Goal: Information Seeking & Learning: Learn about a topic

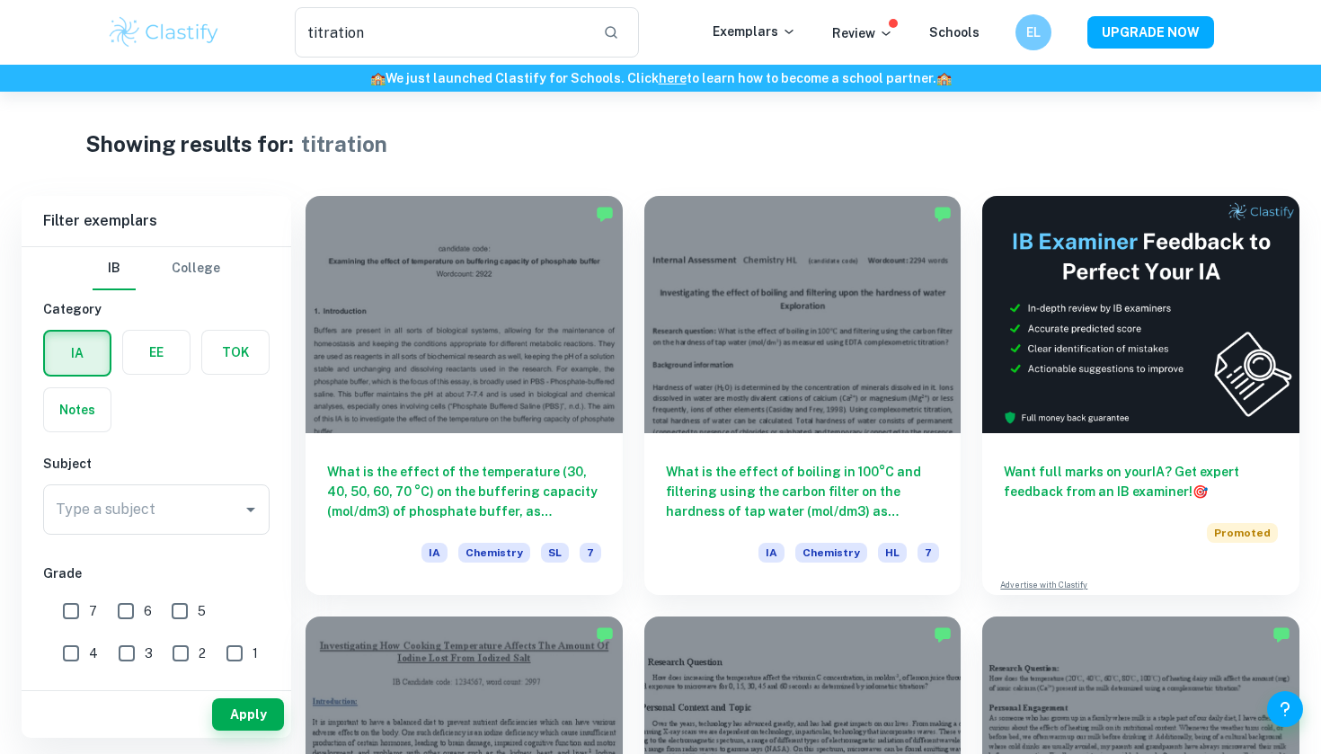
click at [146, 35] on img at bounding box center [164, 32] width 114 height 36
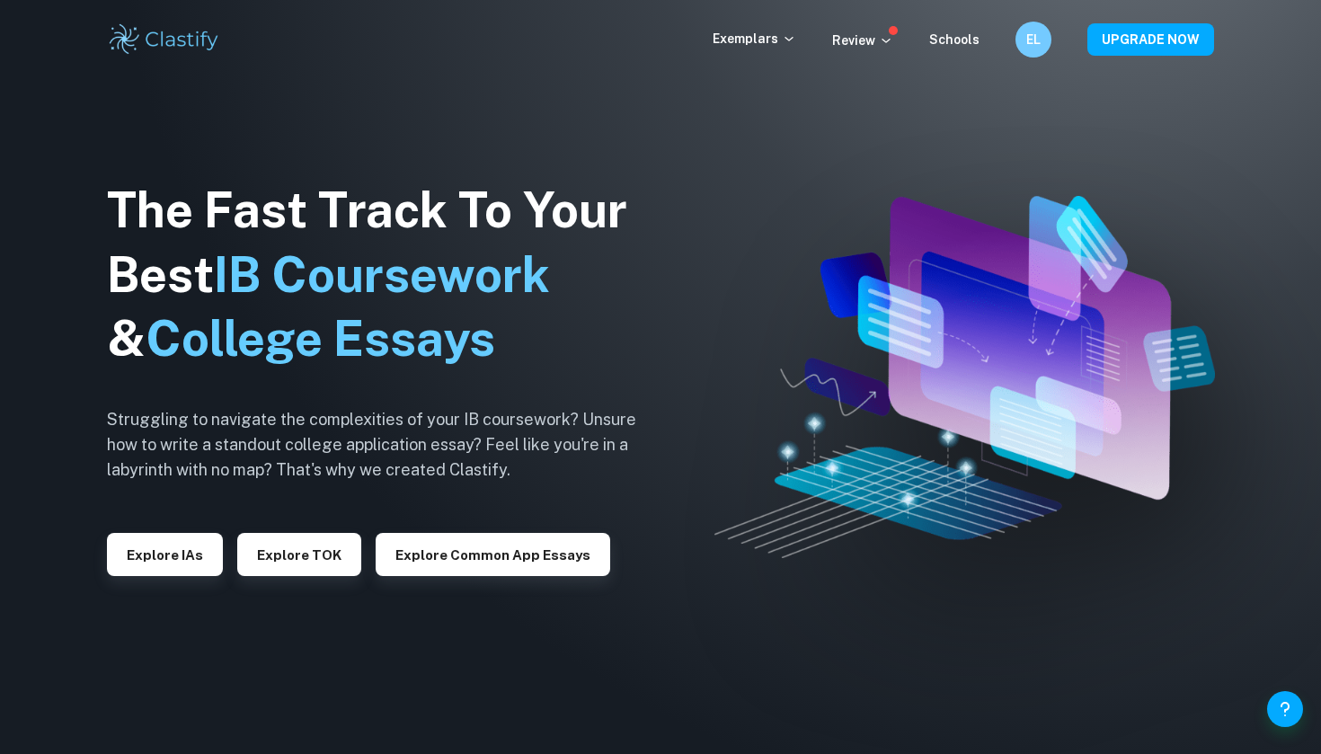
click at [753, 28] on div "Exemplars Review Schools EL UPGRADE NOW" at bounding box center [660, 40] width 1150 height 36
click at [753, 61] on div "Exemplars Review Schools EL UPGRADE NOW" at bounding box center [660, 39] width 1321 height 79
click at [754, 46] on p "Exemplars" at bounding box center [754, 39] width 84 height 20
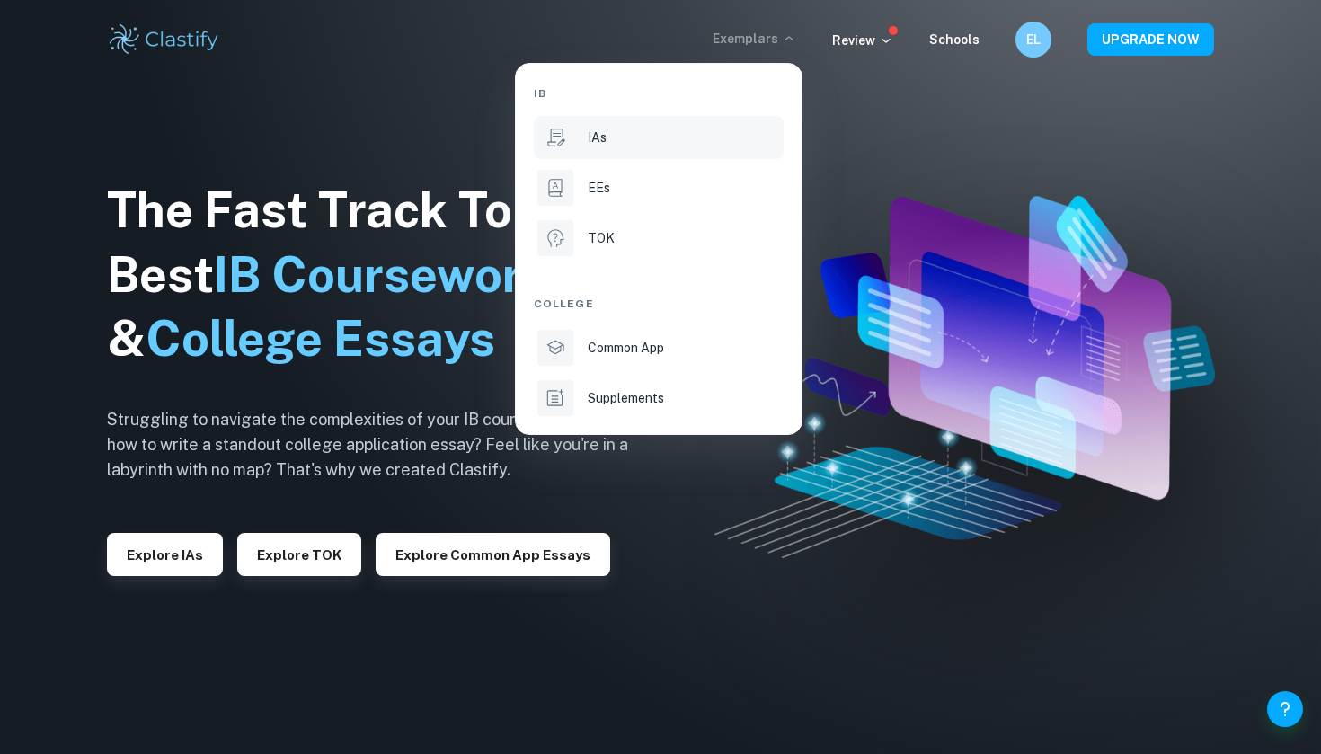
click at [705, 124] on li "IAs" at bounding box center [659, 137] width 250 height 43
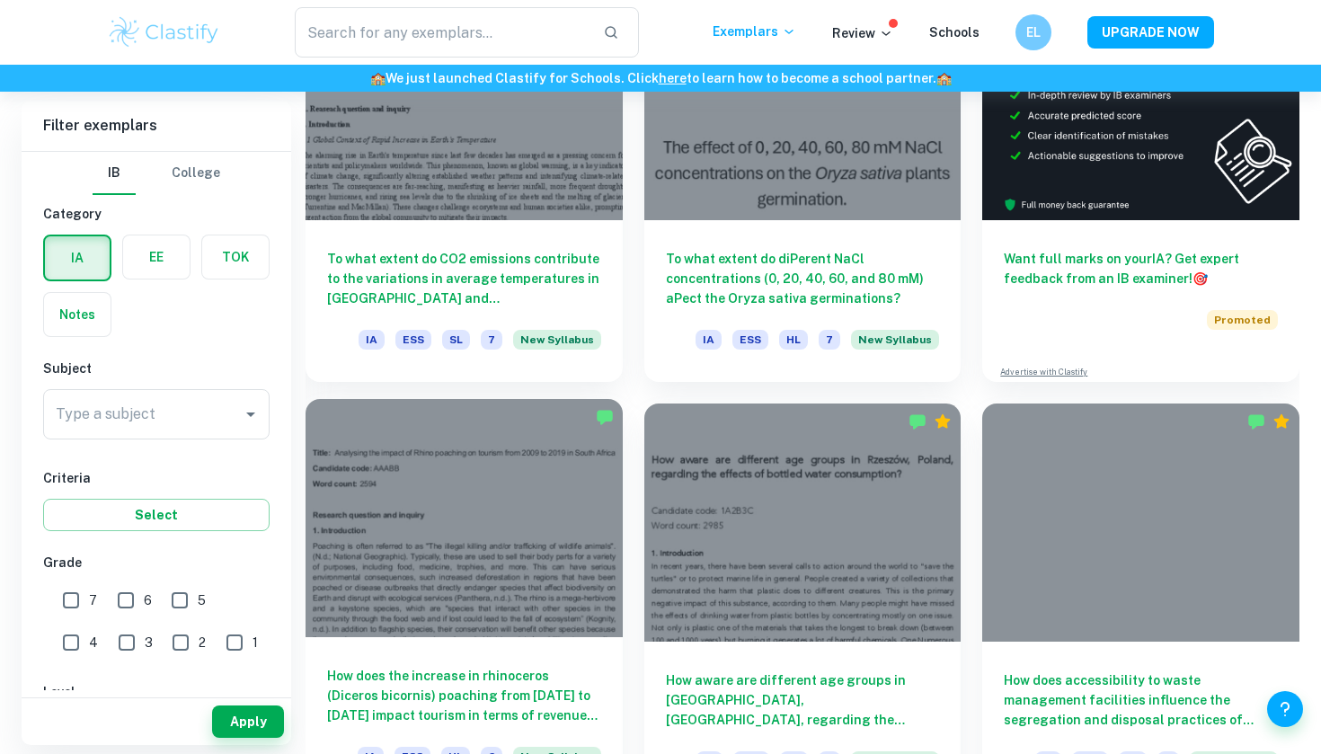
scroll to position [672, 0]
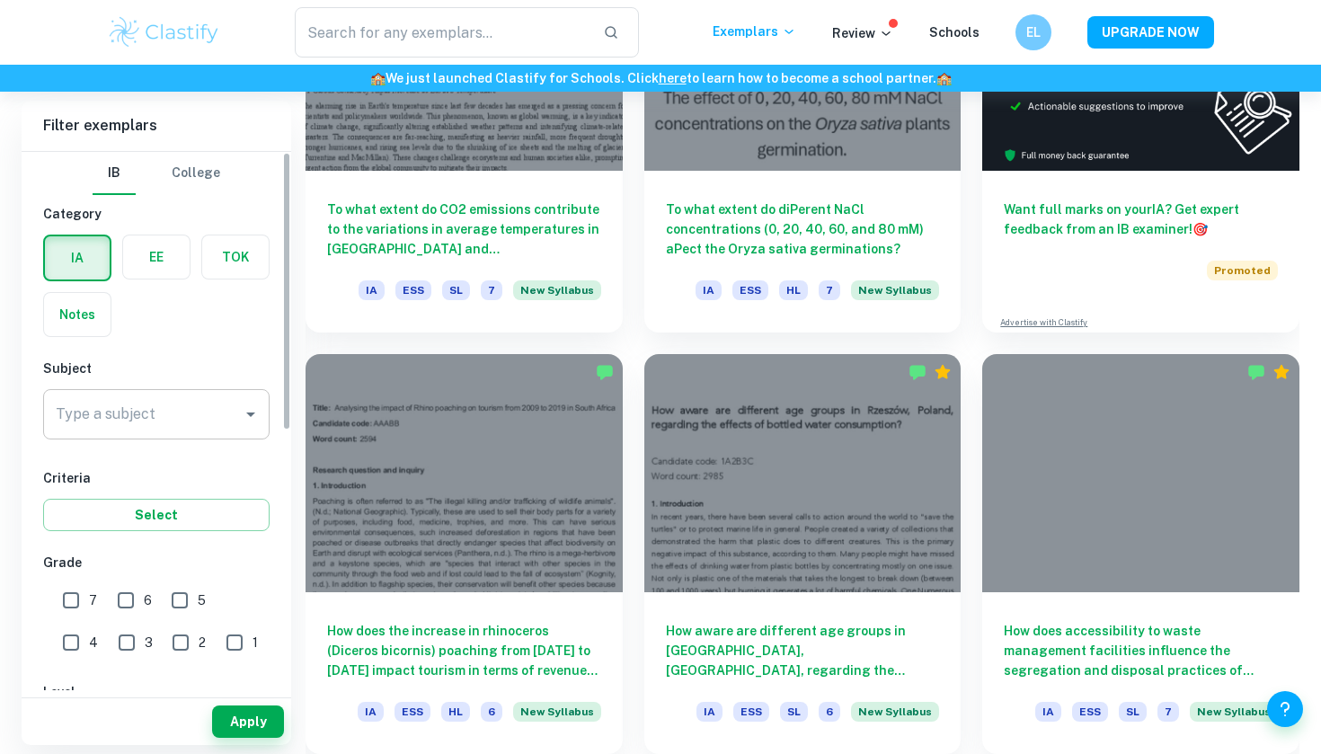
click at [180, 413] on input "Type a subject" at bounding box center [142, 414] width 183 height 34
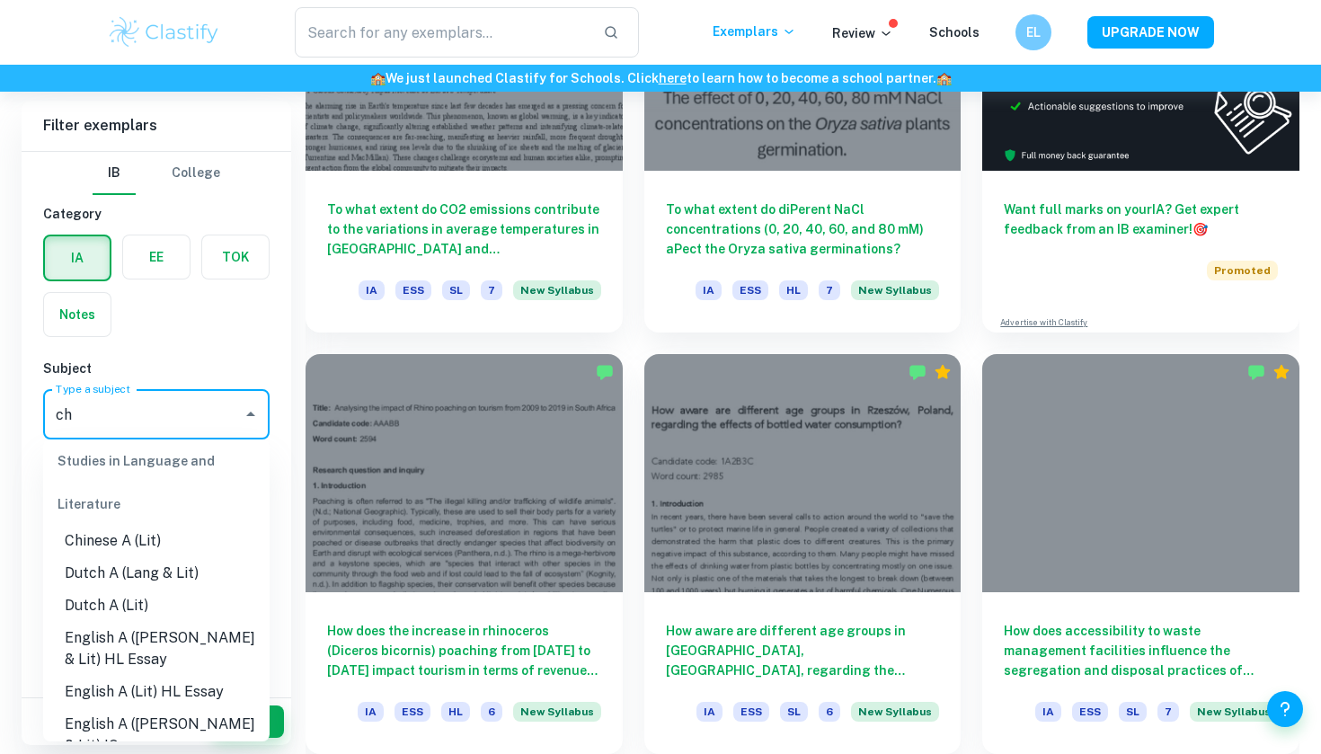
scroll to position [0, 0]
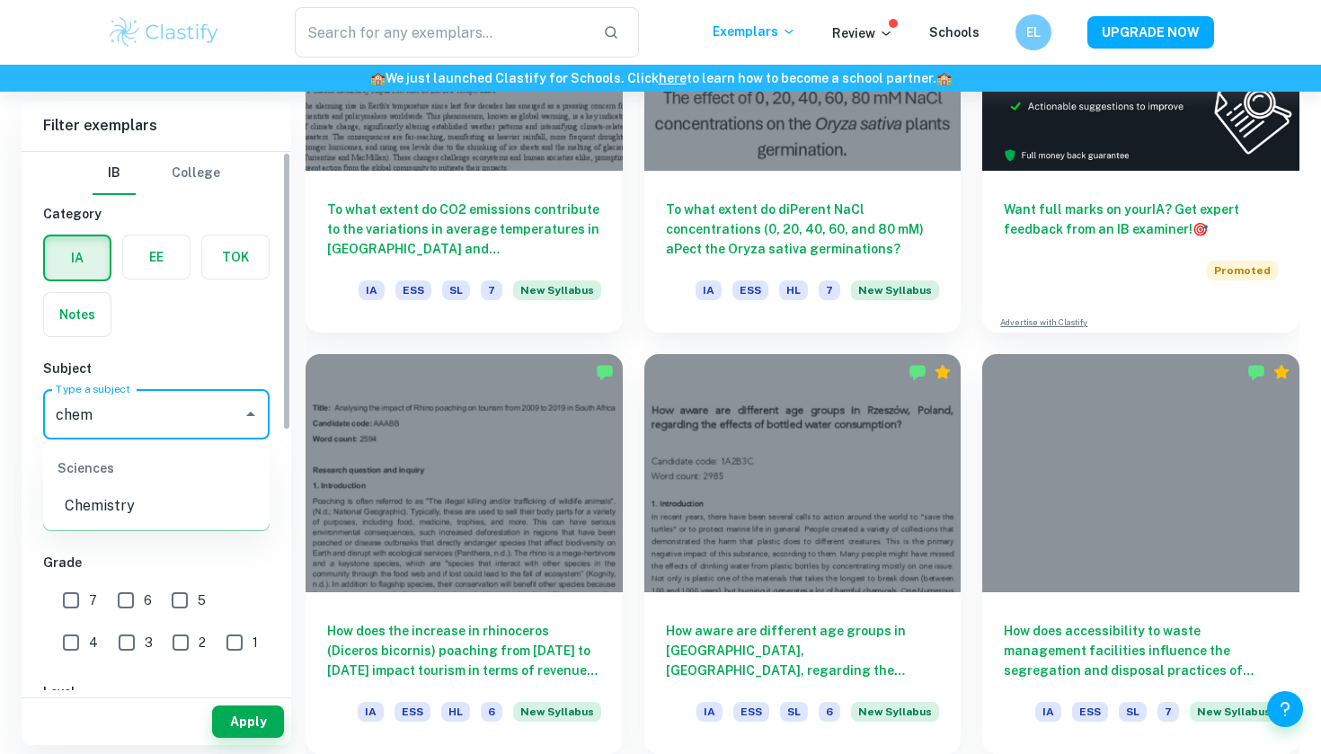
click at [172, 506] on li "Chemistry" at bounding box center [156, 506] width 226 height 32
type input "Chemistry"
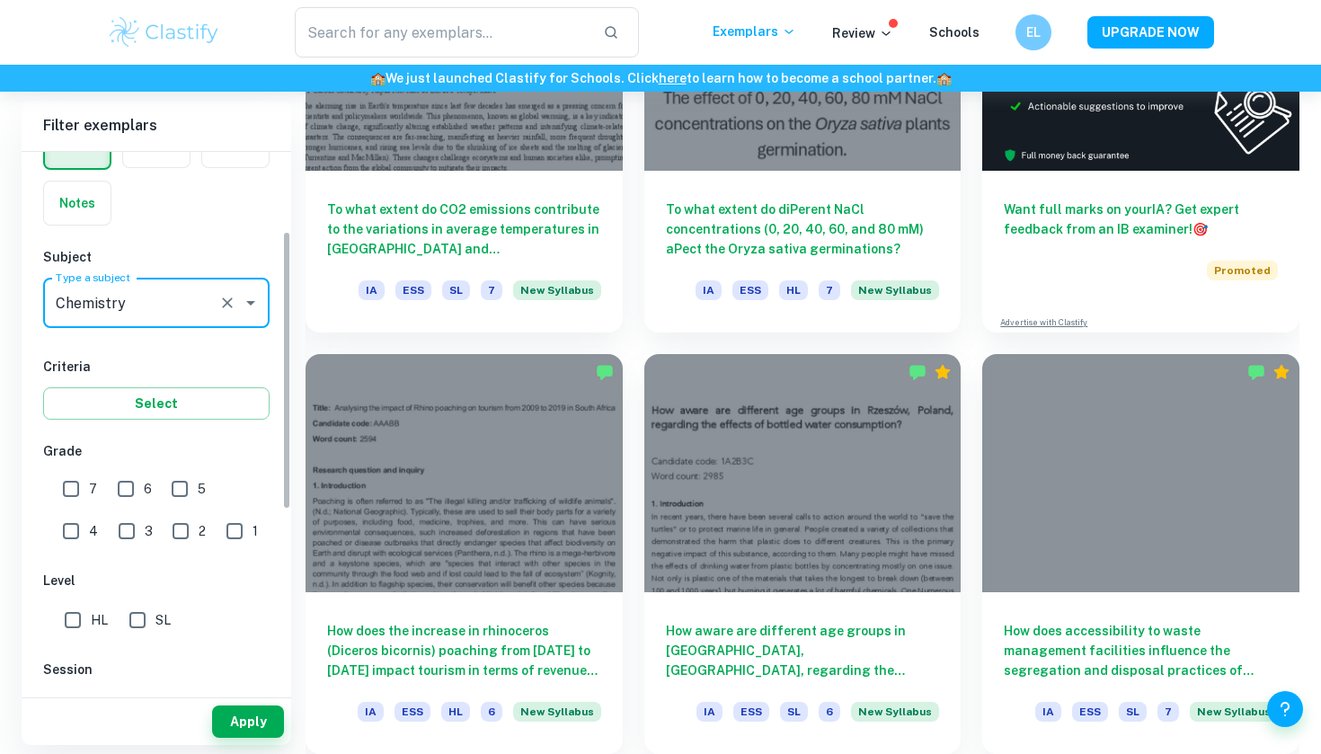
scroll to position [154, 0]
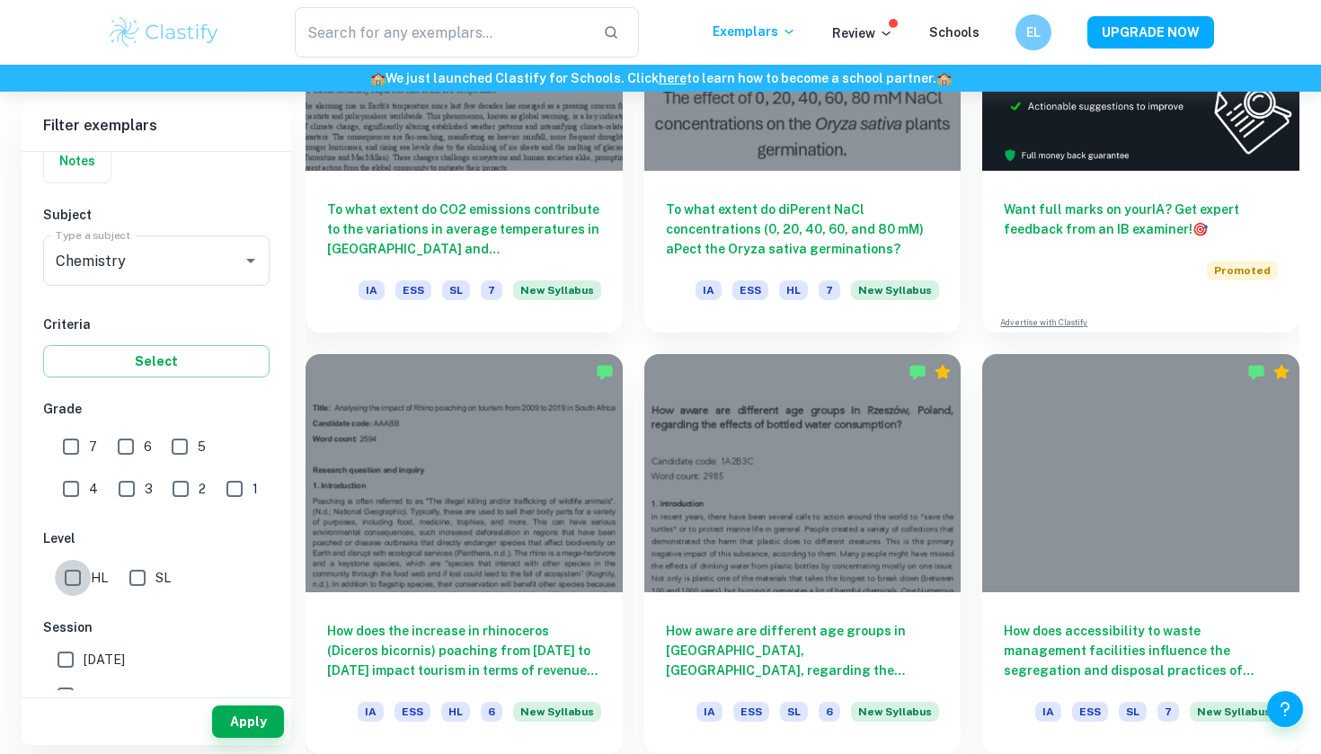
click at [71, 570] on input "HL" at bounding box center [73, 578] width 36 height 36
checkbox input "true"
click at [251, 710] on button "Apply" at bounding box center [248, 721] width 72 height 32
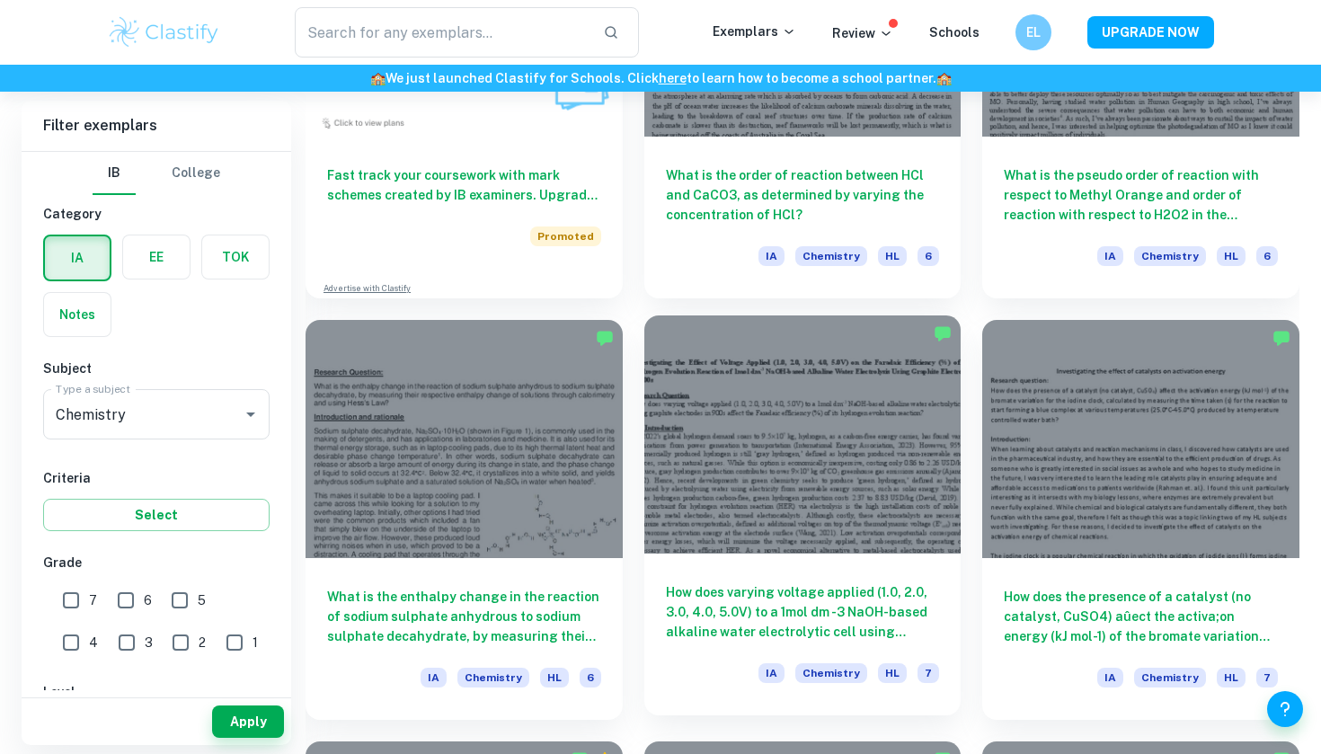
scroll to position [1555, 0]
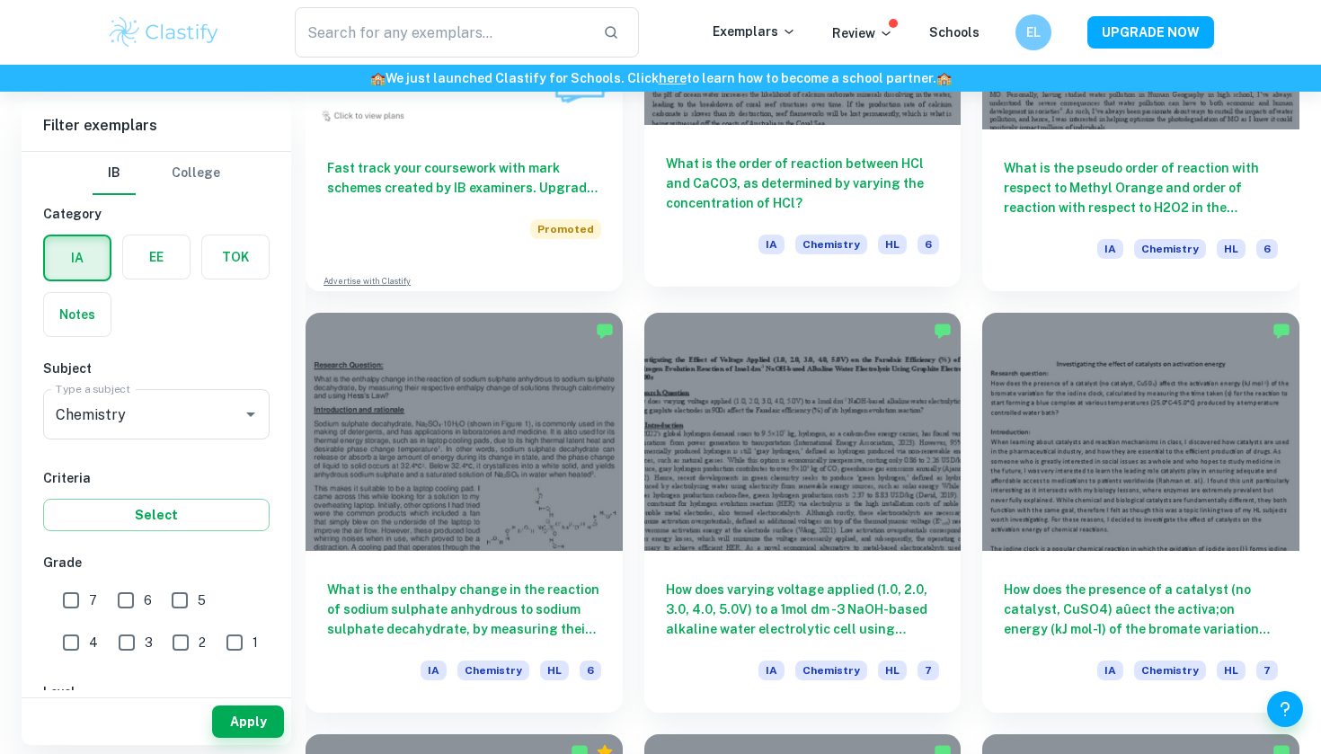
click at [743, 247] on div "IA Chemistry HL 6" at bounding box center [803, 249] width 274 height 31
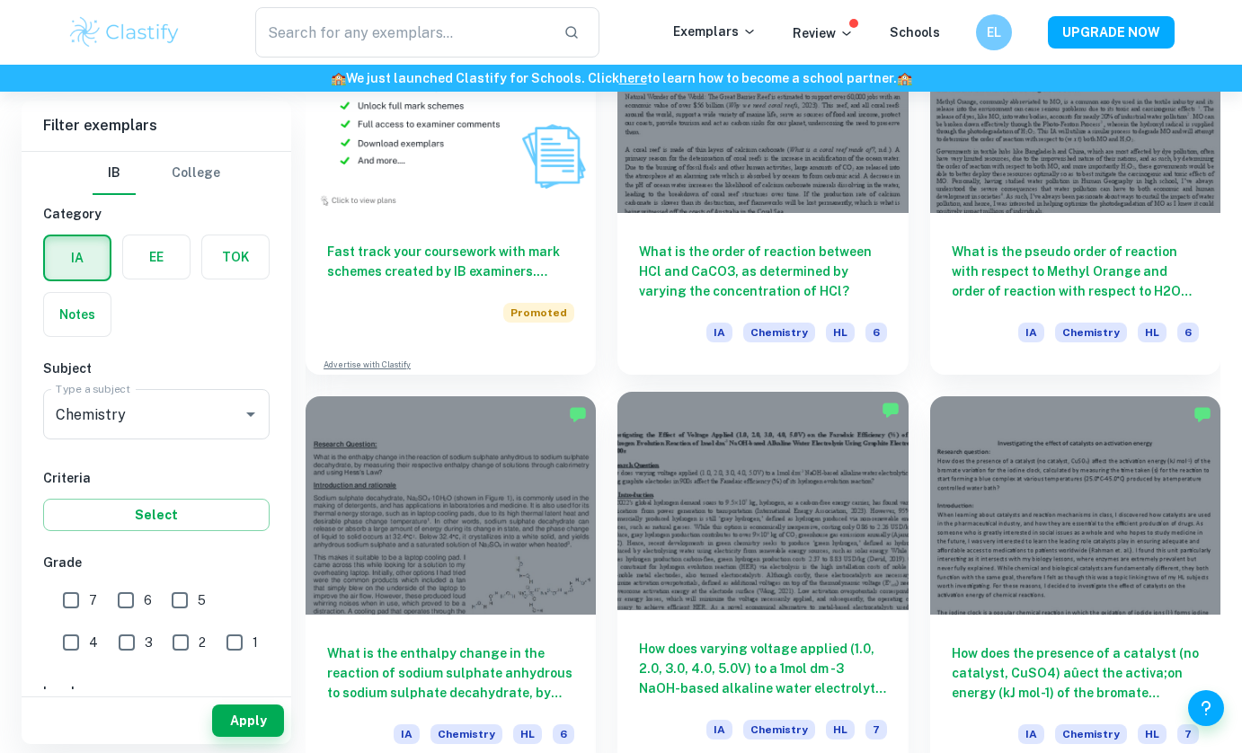
scroll to position [1411, 0]
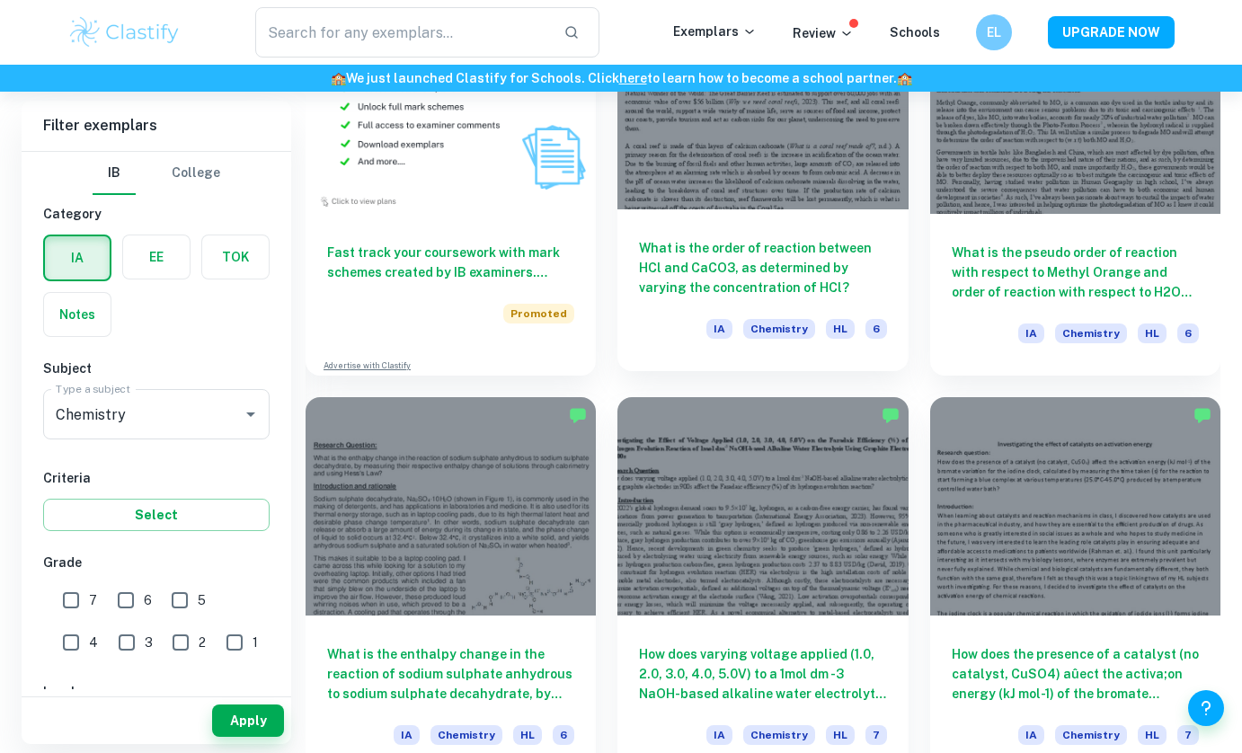
click at [752, 258] on h6 "What is the order of reaction between HCl and CaCO3, as determined by varying t…" at bounding box center [762, 267] width 247 height 59
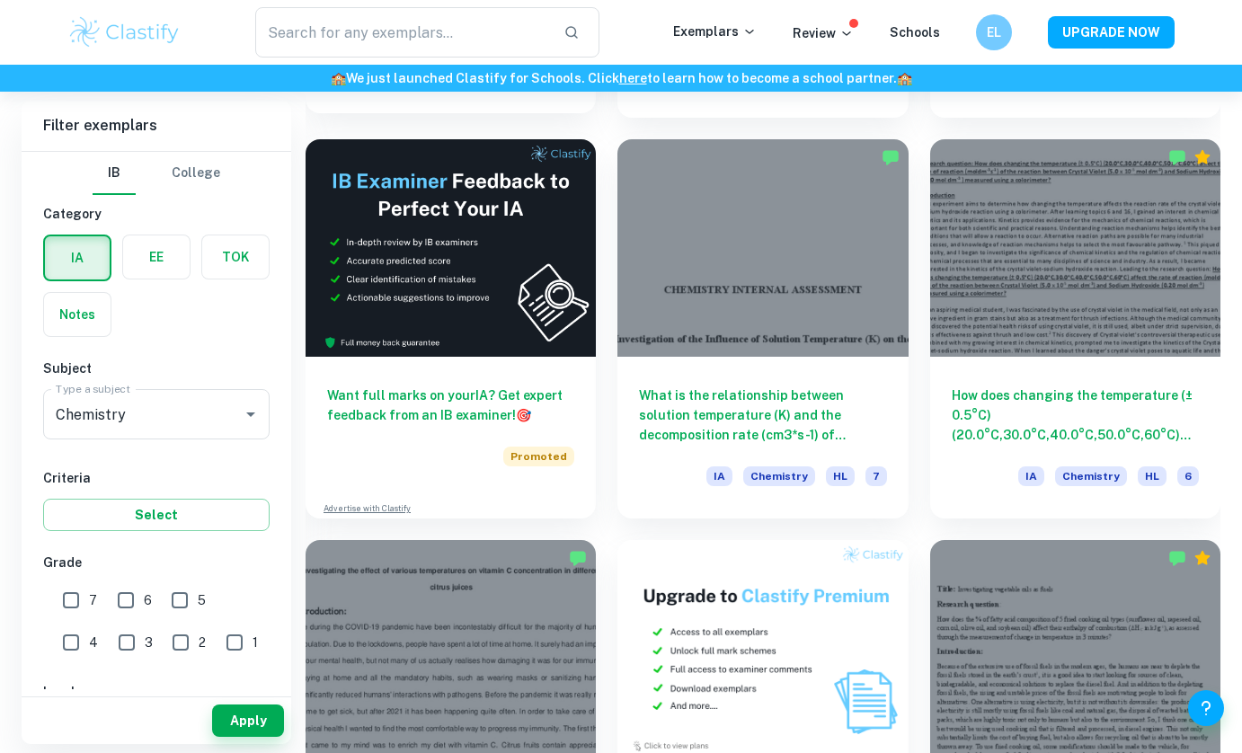
scroll to position [2909, 0]
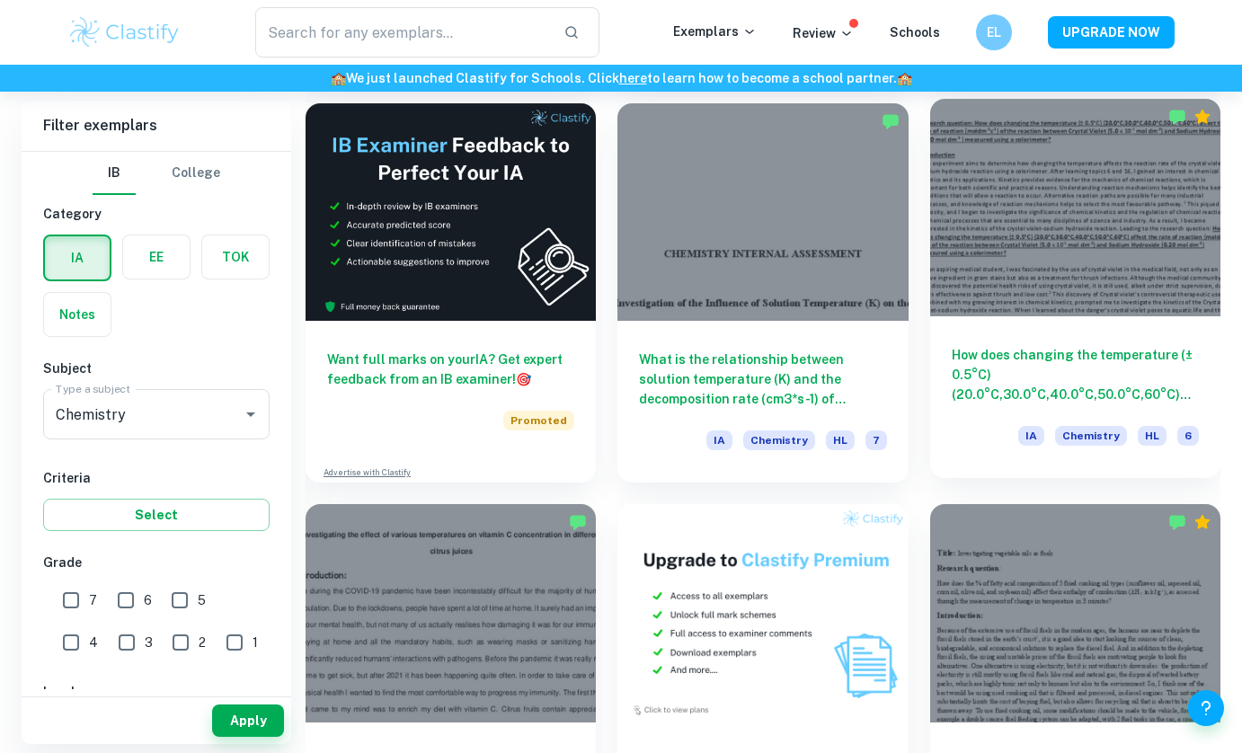
click at [985, 453] on div "IA Chemistry HL 6" at bounding box center [1074, 441] width 247 height 31
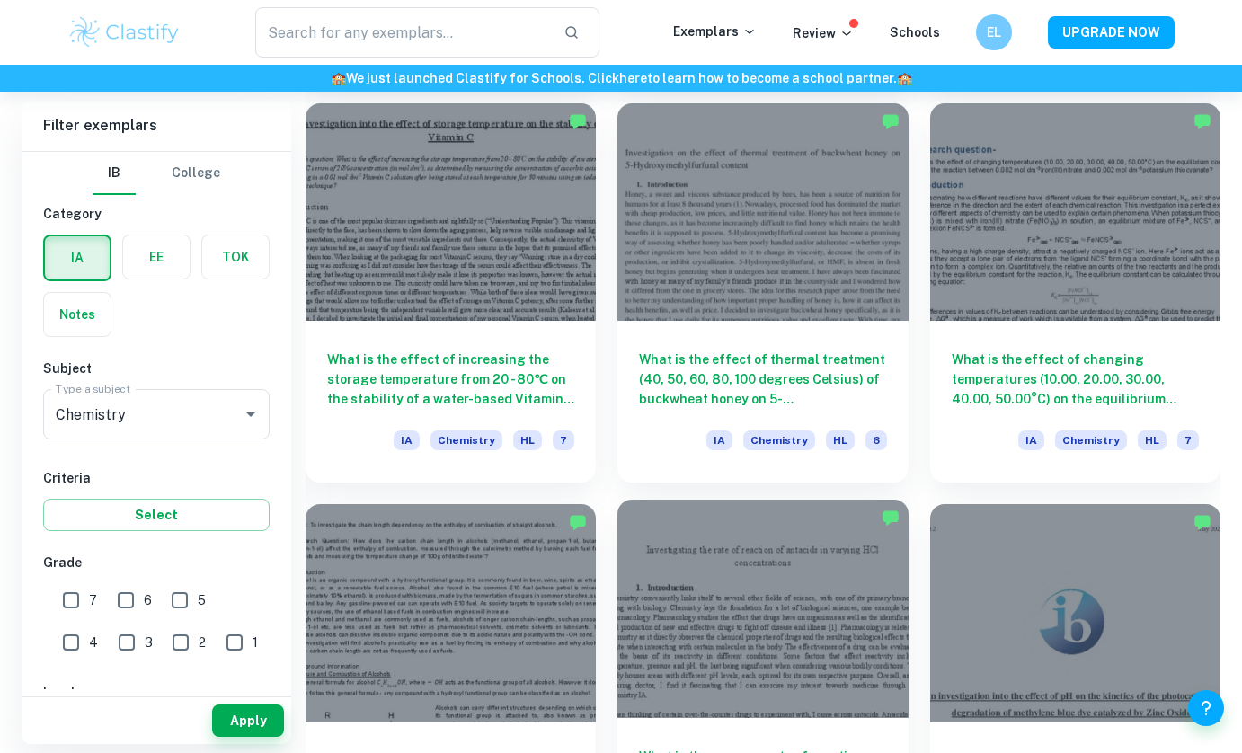
scroll to position [3714, 0]
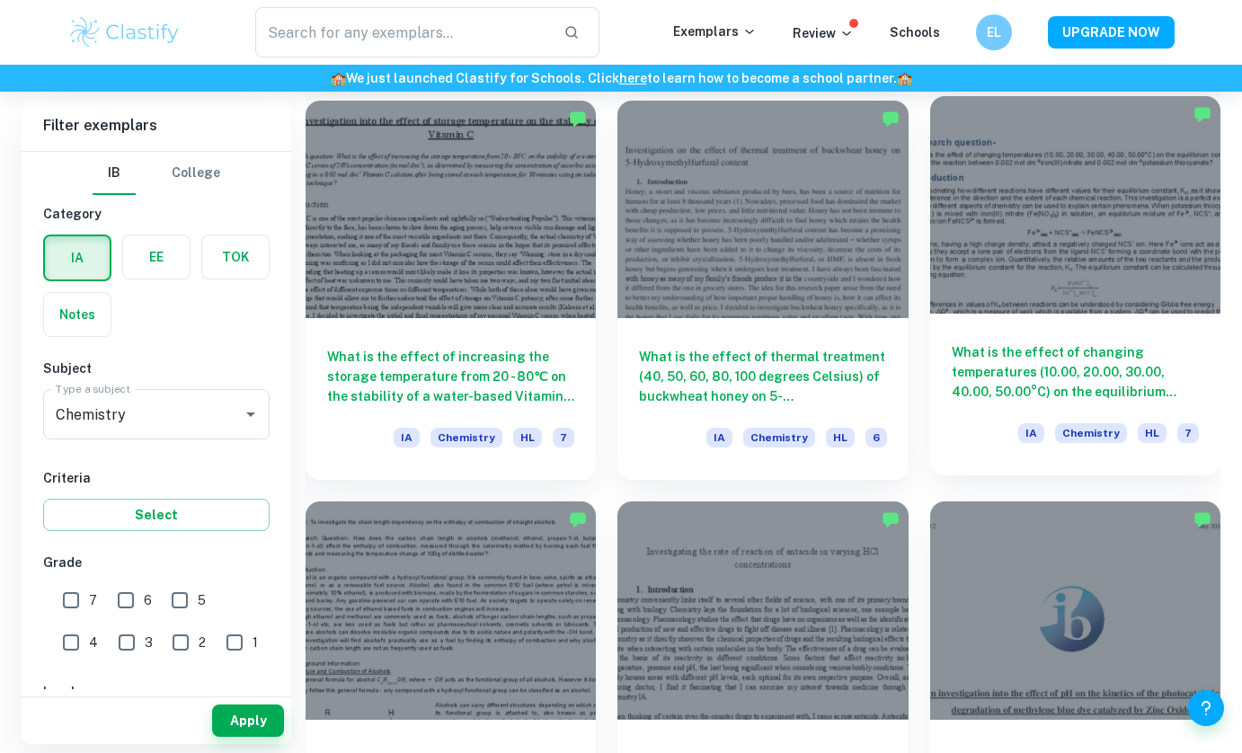
click at [950, 420] on div "What is the effect of changing temperatures (10.00, 20.00, 30.00, 40.00, 50.00°…" at bounding box center [1075, 395] width 290 height 162
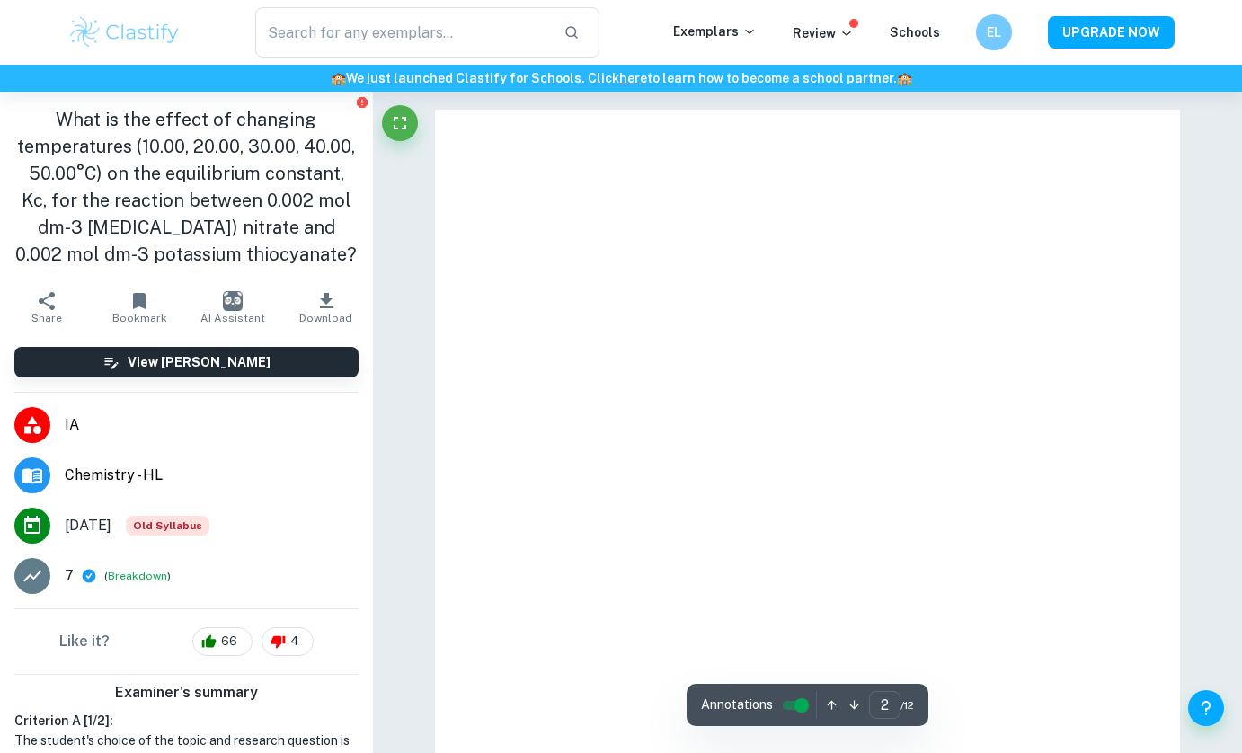
type input "1"
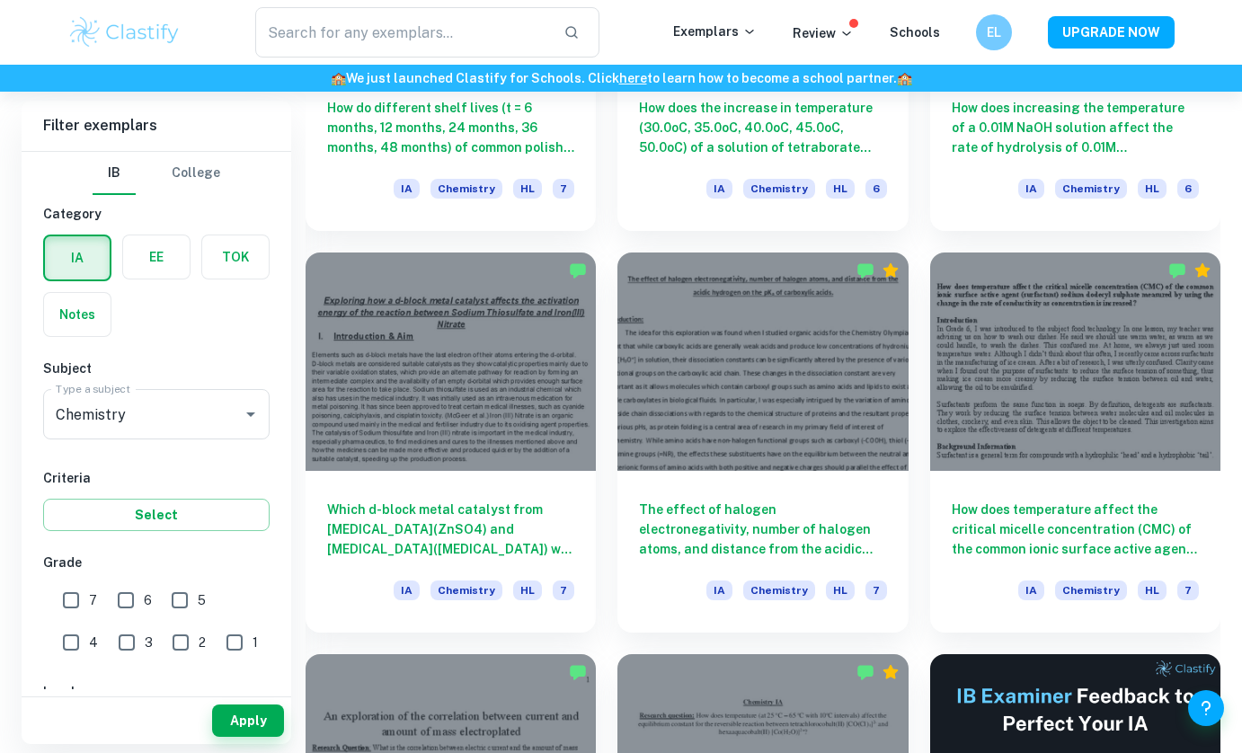
scroll to position [2128, 0]
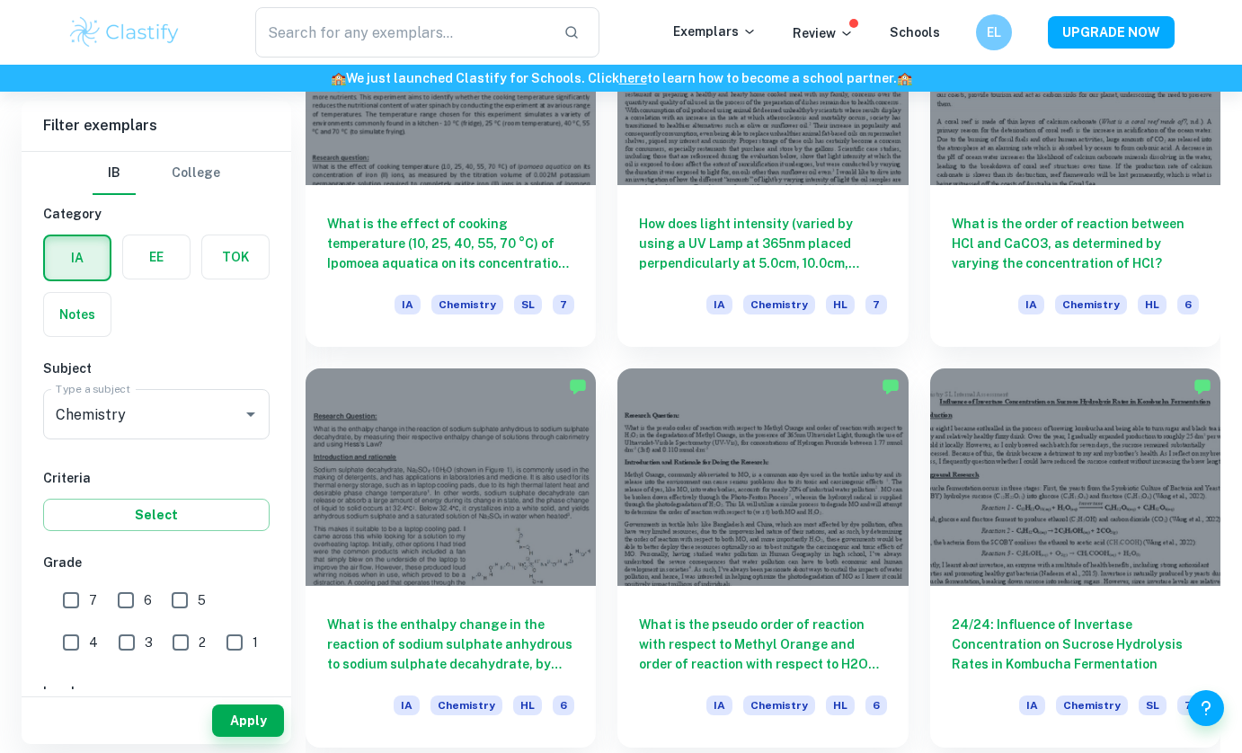
scroll to position [1849, 0]
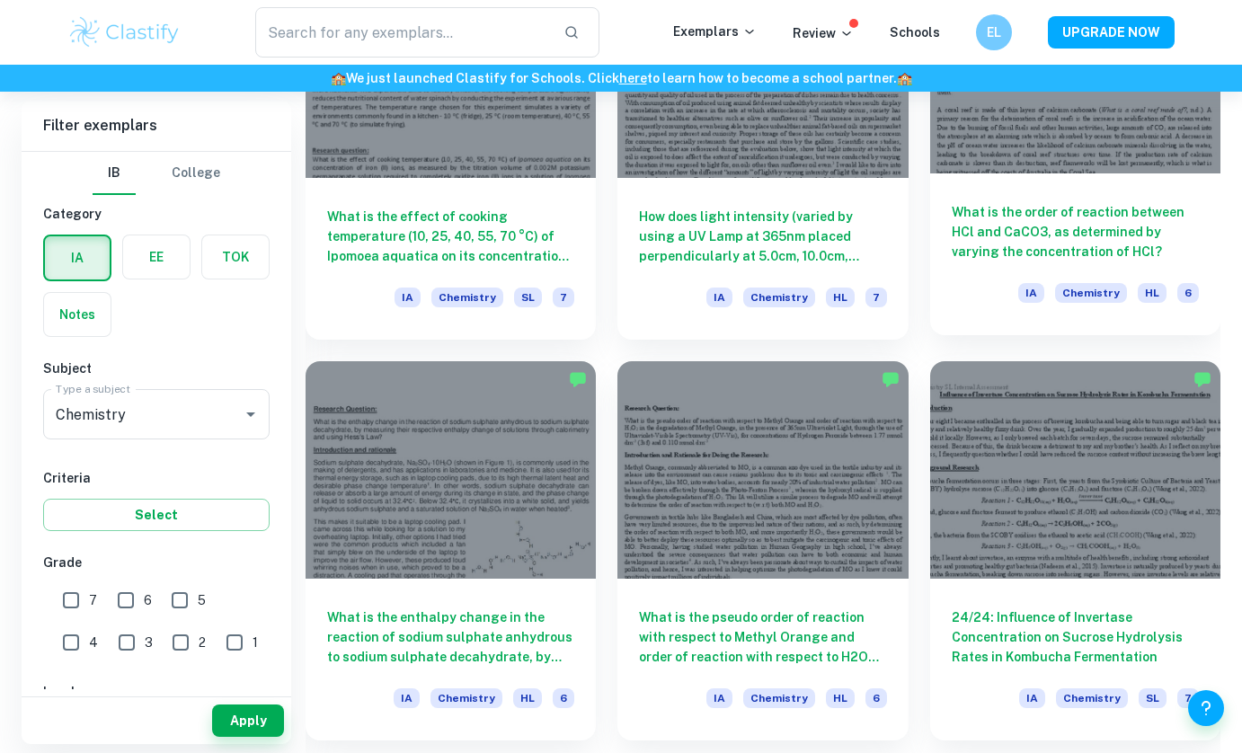
click at [1045, 208] on h6 "What is the order of reaction between HCl and CaCO3, as determined by varying t…" at bounding box center [1074, 231] width 247 height 59
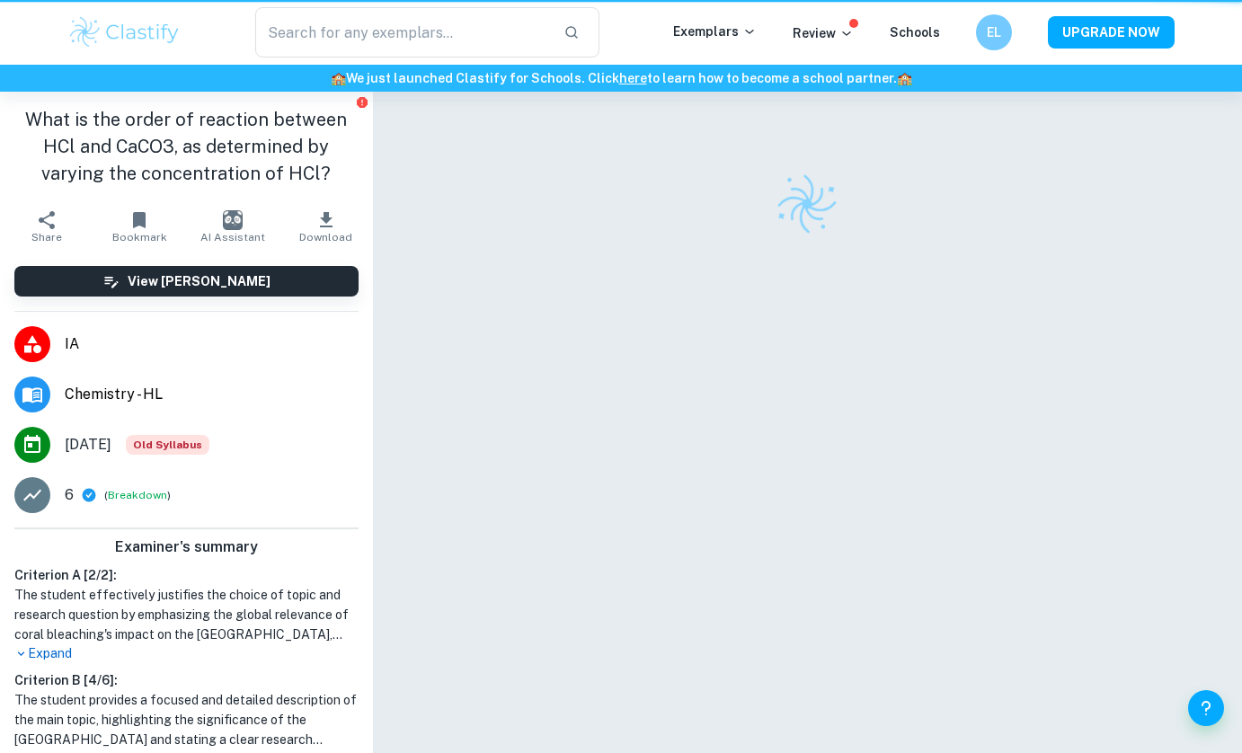
click at [1045, 208] on div at bounding box center [807, 203] width 745 height 63
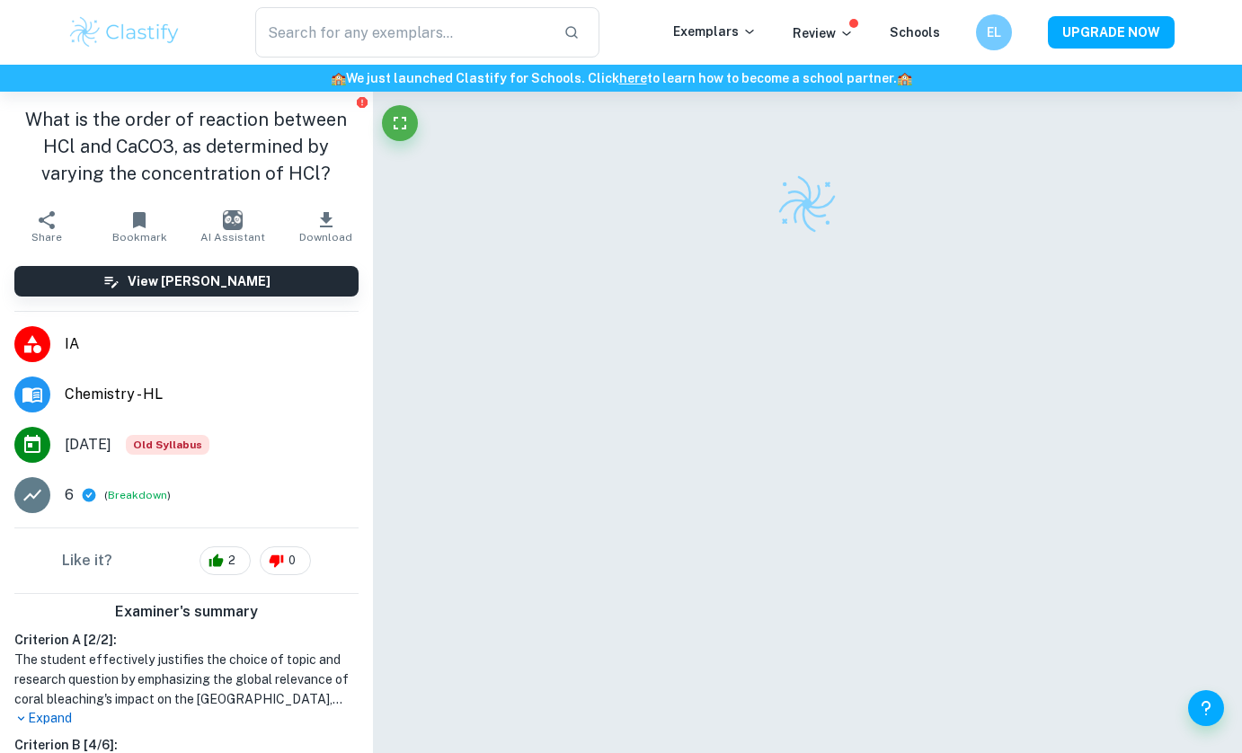
click at [609, 305] on div at bounding box center [807, 446] width 745 height 708
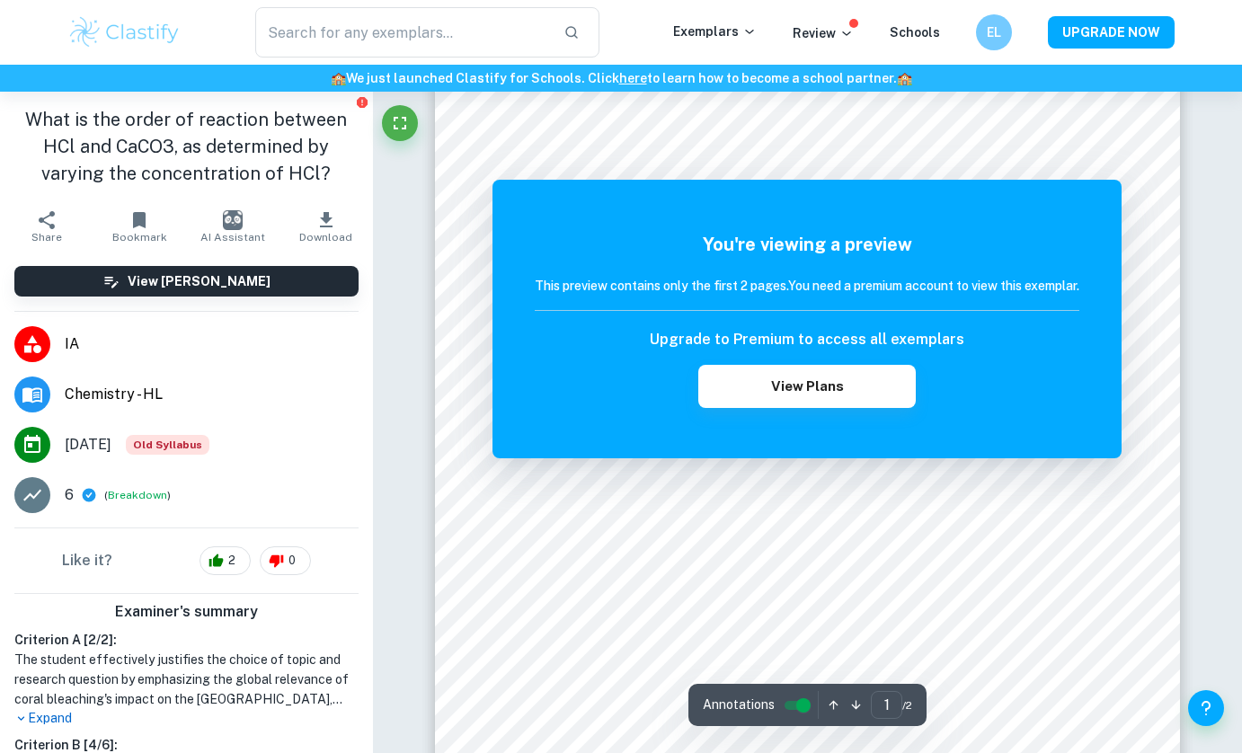
scroll to position [121, 0]
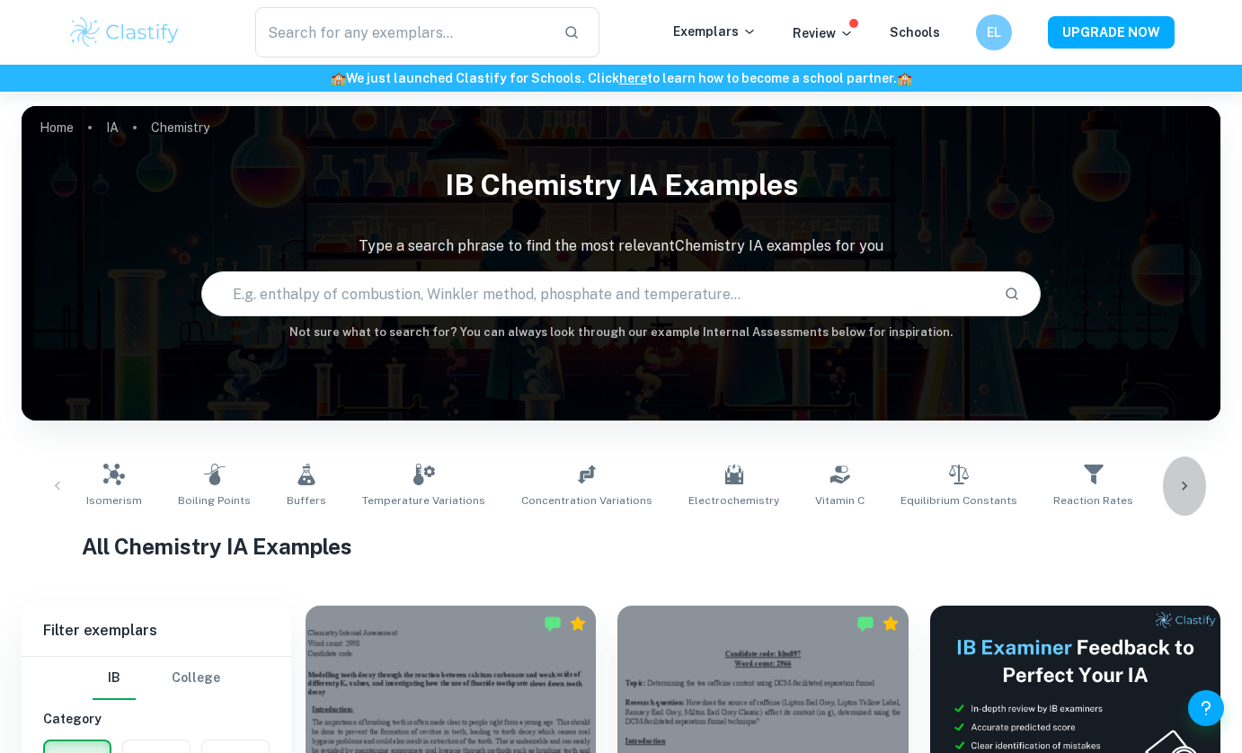
click at [1180, 475] on div at bounding box center [1184, 485] width 43 height 59
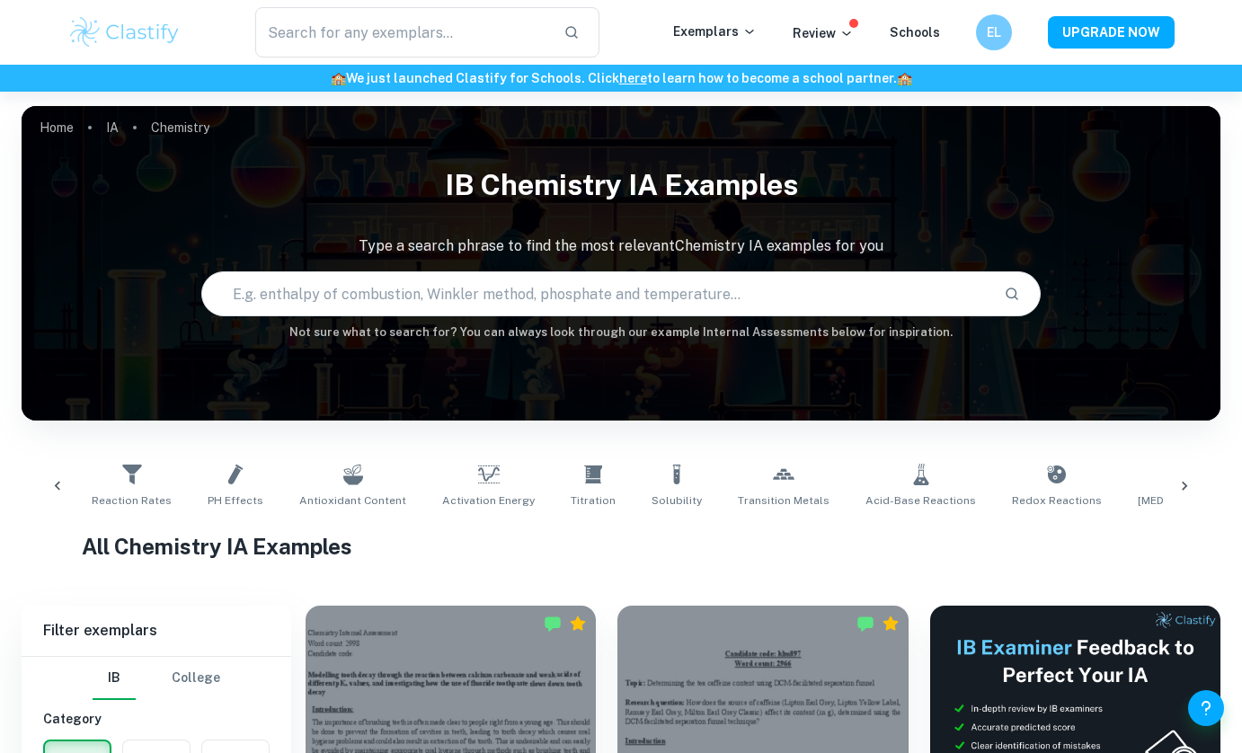
scroll to position [0, 1030]
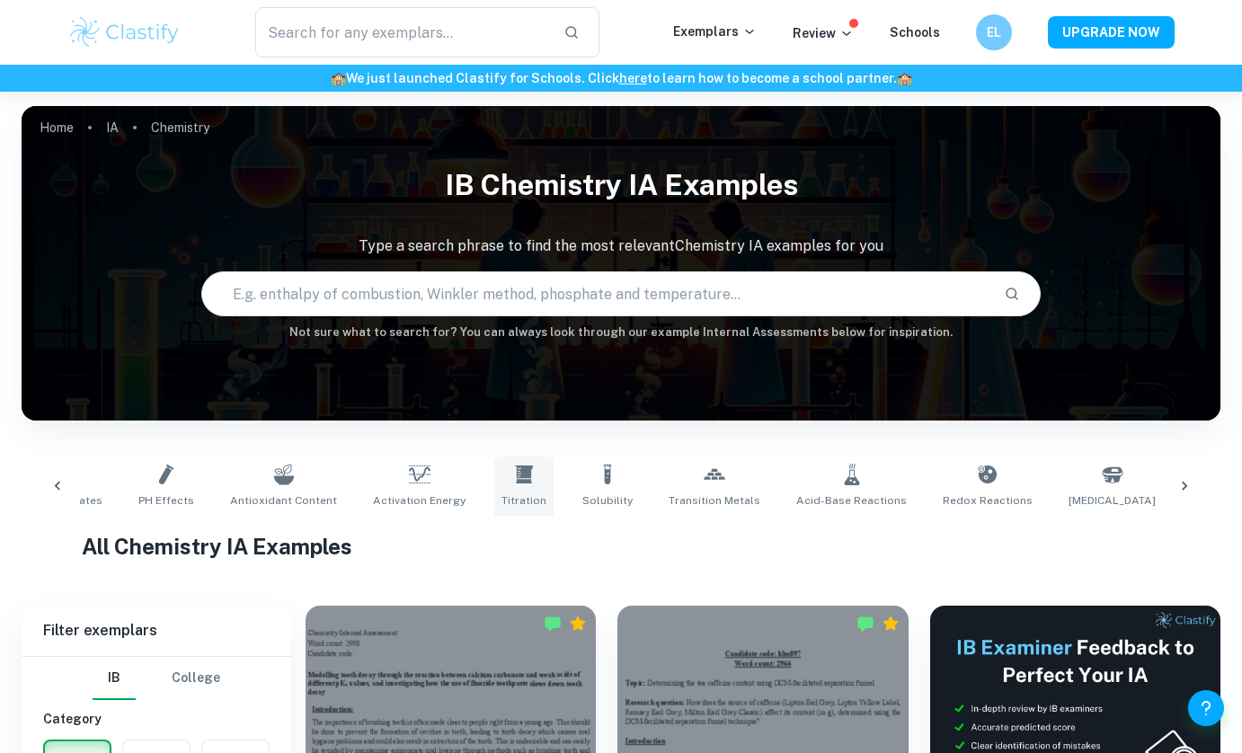
click at [501, 500] on span "Titration" at bounding box center [523, 500] width 45 height 16
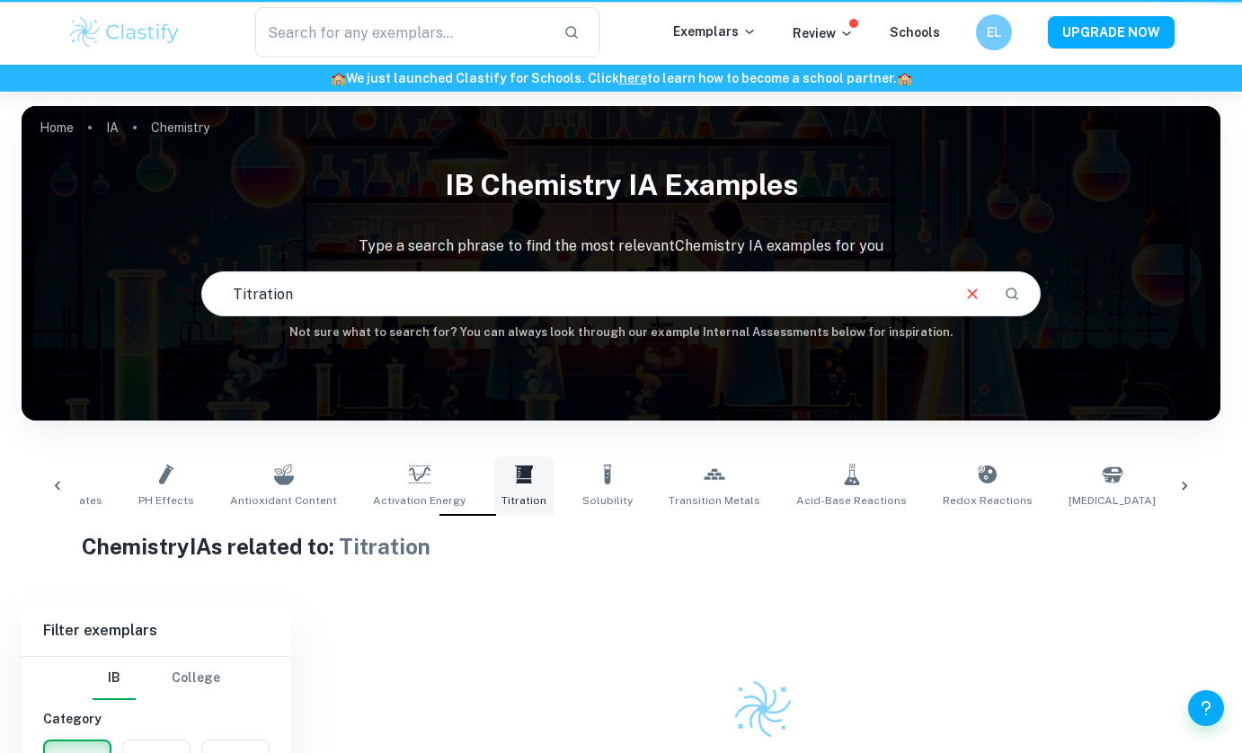
type input "Titration"
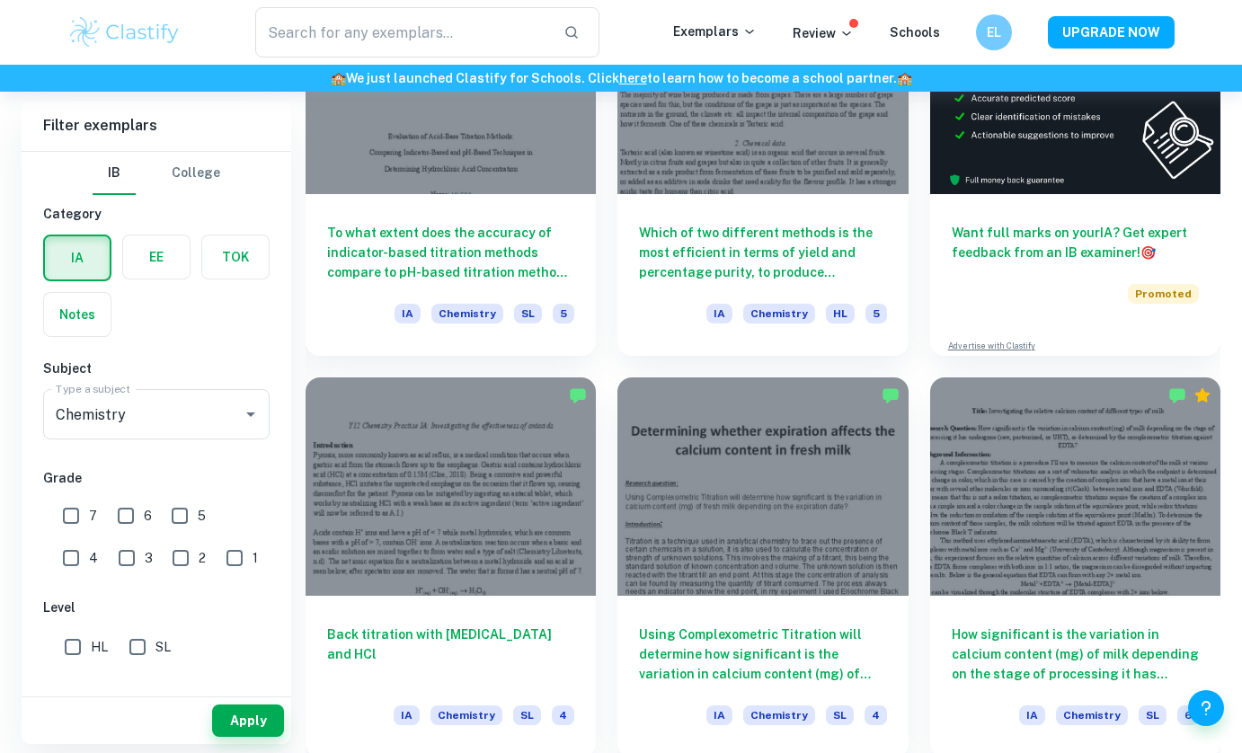
scroll to position [636, 0]
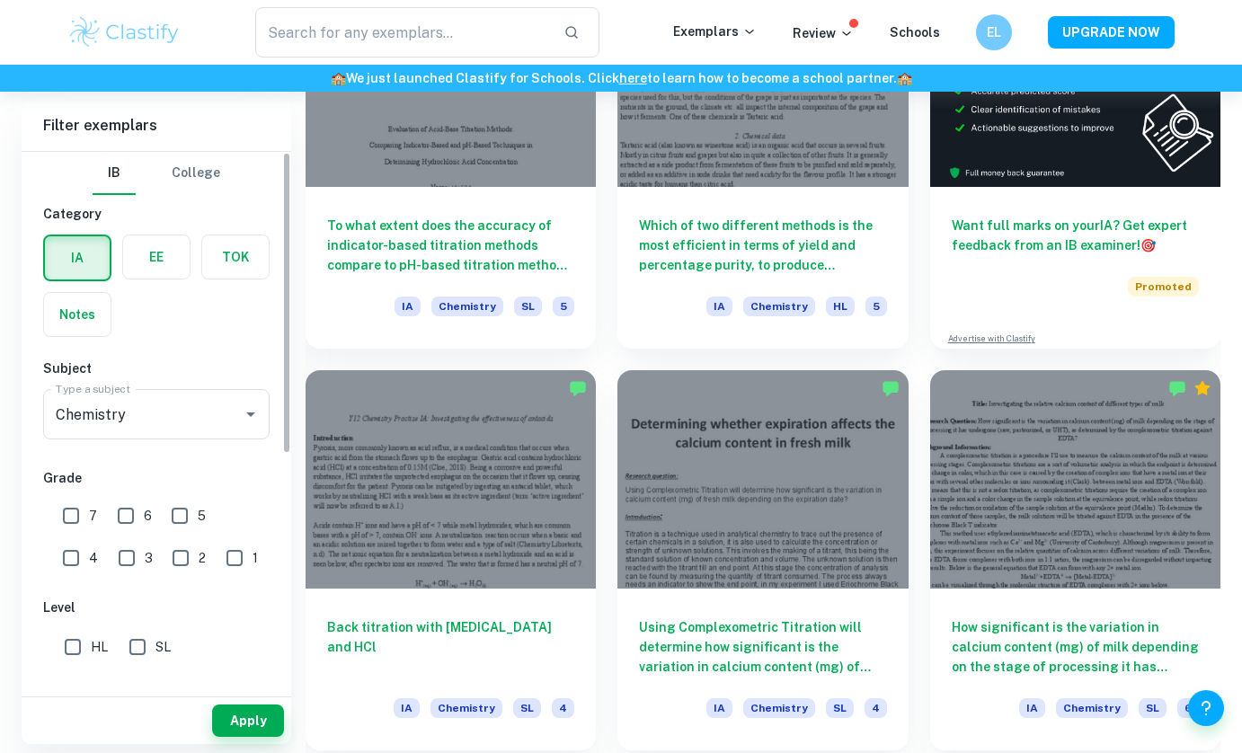
click at [70, 649] on input "HL" at bounding box center [73, 647] width 36 height 36
checkbox input "true"
click at [227, 724] on button "Apply" at bounding box center [248, 720] width 72 height 32
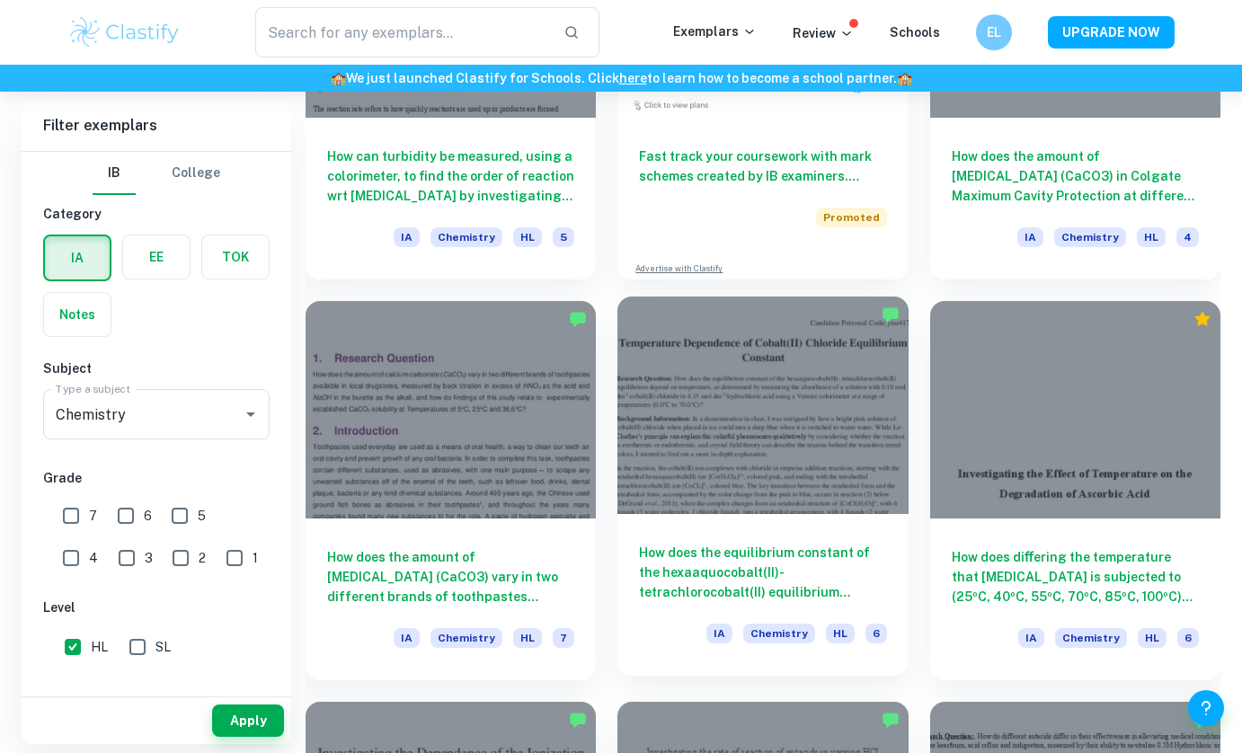
scroll to position [3521, 0]
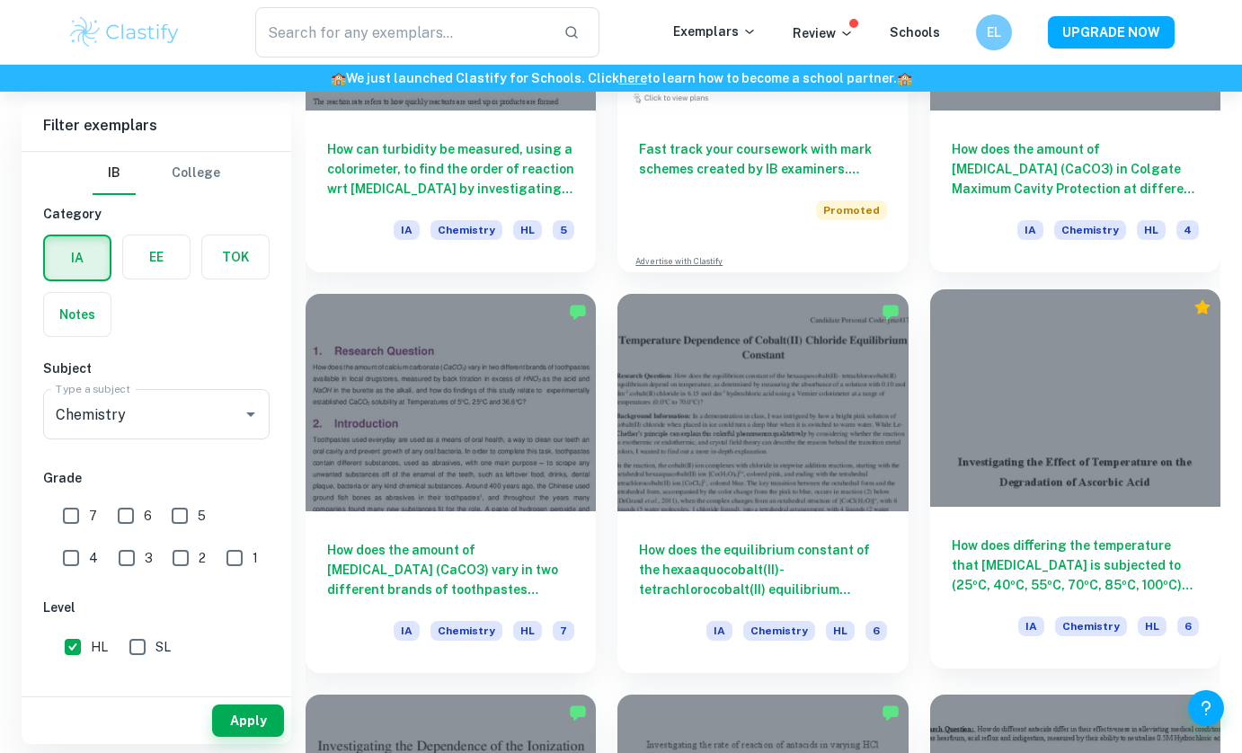
click at [974, 593] on h6 "How does diﬀering the temperature that Ascorbic Acid is subjected to (25ºC, 40º…" at bounding box center [1074, 564] width 247 height 59
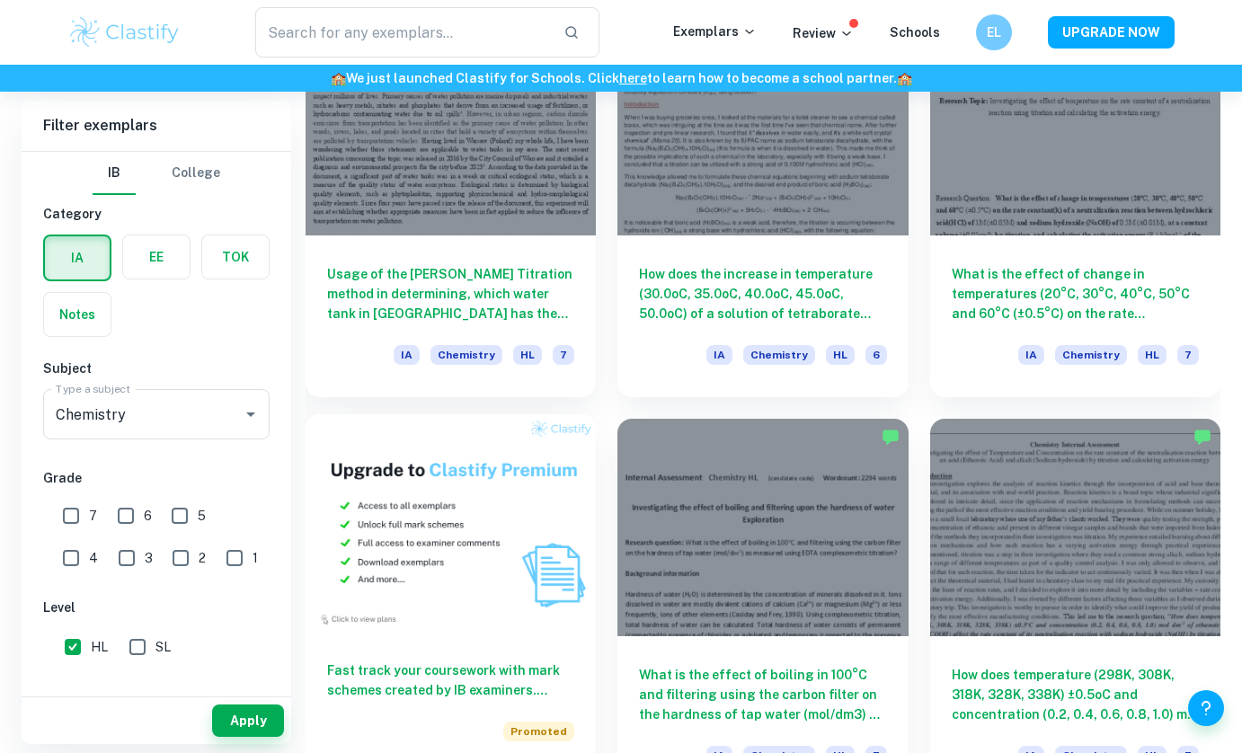
scroll to position [978, 0]
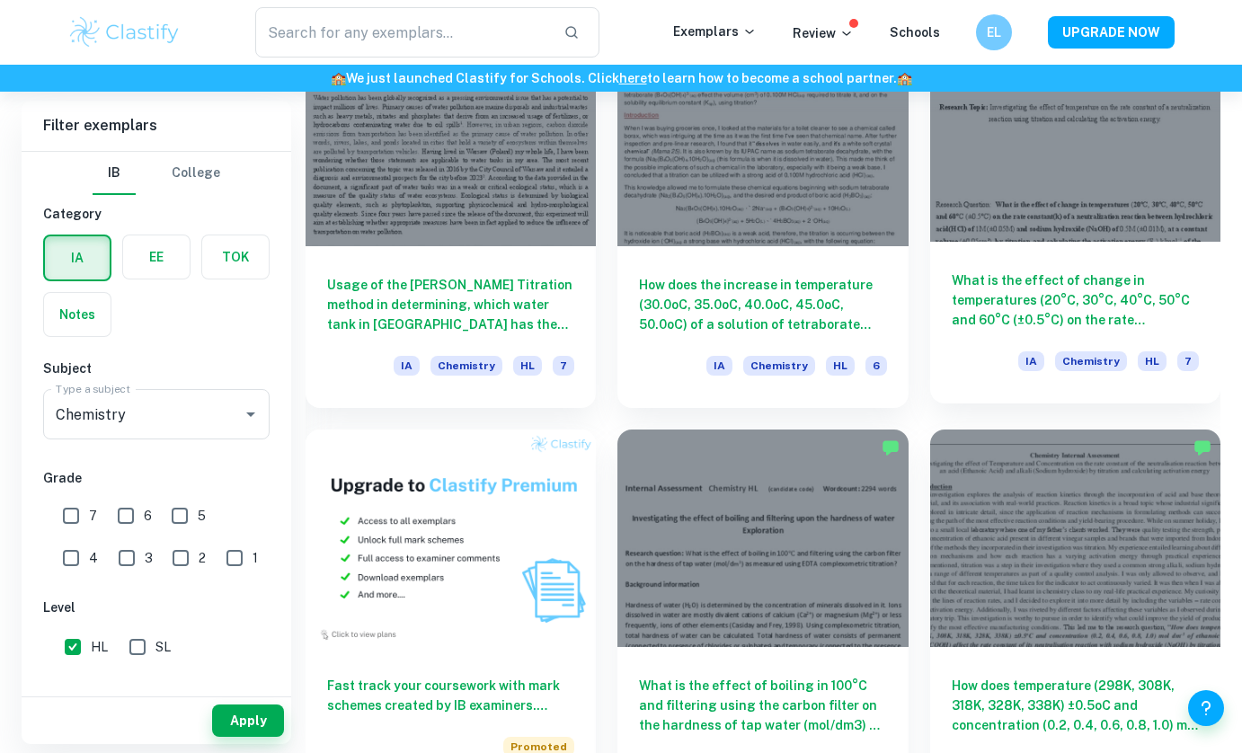
click at [974, 365] on div "IA Chemistry HL 7" at bounding box center [1074, 366] width 247 height 31
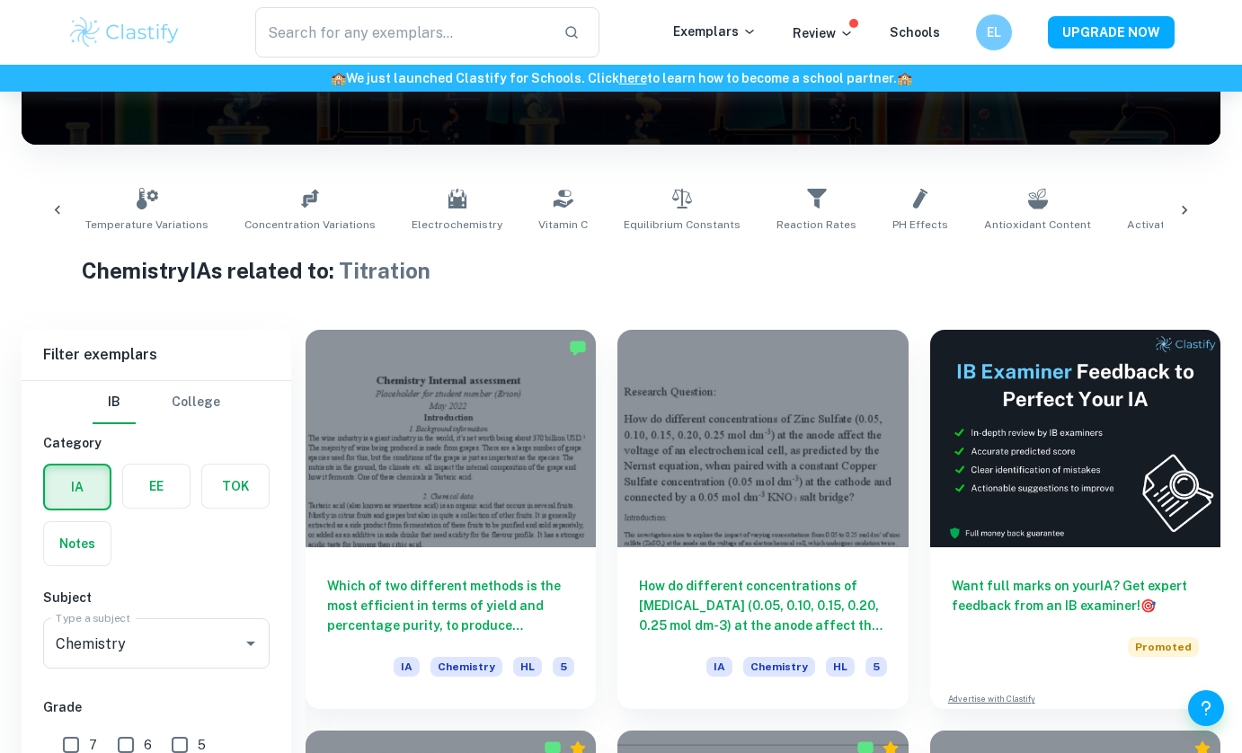
scroll to position [721, 0]
